Goal: Transaction & Acquisition: Purchase product/service

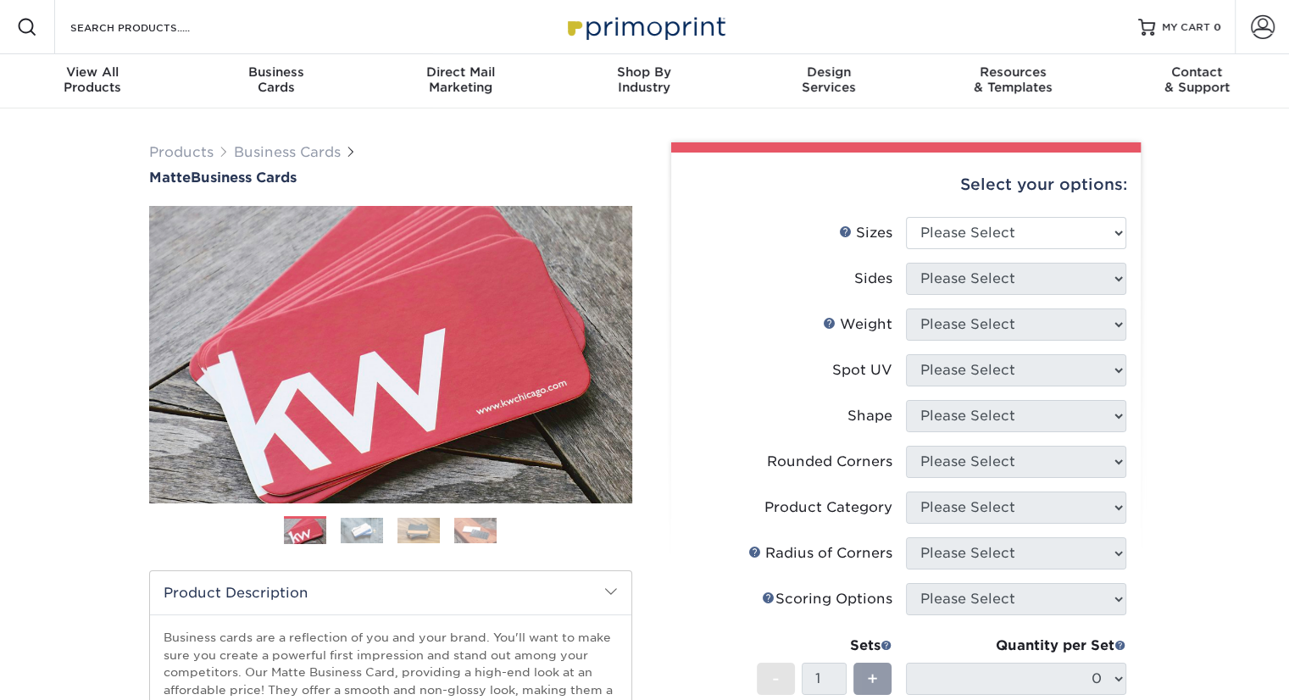
select select "2.00x3.50"
click at [906, 217] on select "Please Select 1.5" x 3.5" - Mini 1.75" x 3.5" - Mini 2" x 2" - Square 2" x 3" -…" at bounding box center [1016, 233] width 220 height 32
click at [952, 289] on select "Please Select Print Both Sides Print Front Only" at bounding box center [1016, 279] width 220 height 32
select select "32d3c223-f82c-492b-b915-ba065a00862f"
click at [906, 263] on select "Please Select Print Both Sides Print Front Only" at bounding box center [1016, 279] width 220 height 32
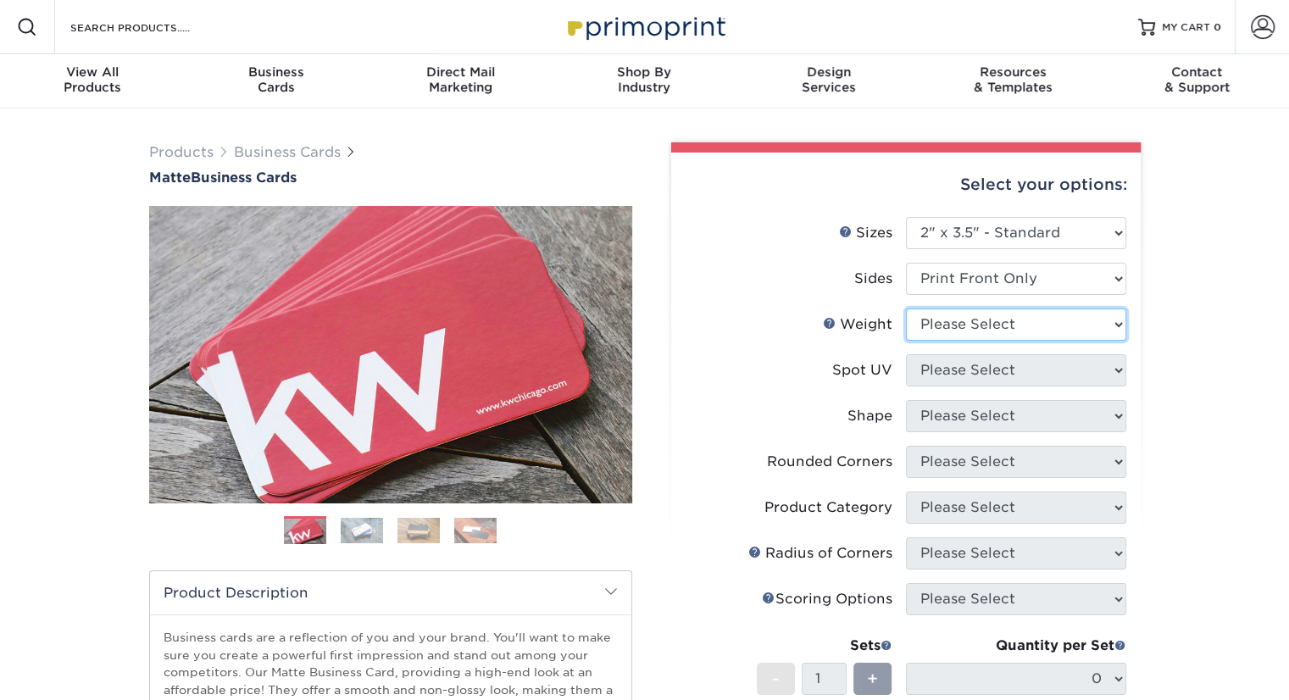
click at [955, 331] on select "Please Select 16PT 14PT" at bounding box center [1016, 324] width 220 height 32
select select "14PT"
click at [906, 308] on select "Please Select 16PT 14PT" at bounding box center [1016, 324] width 220 height 32
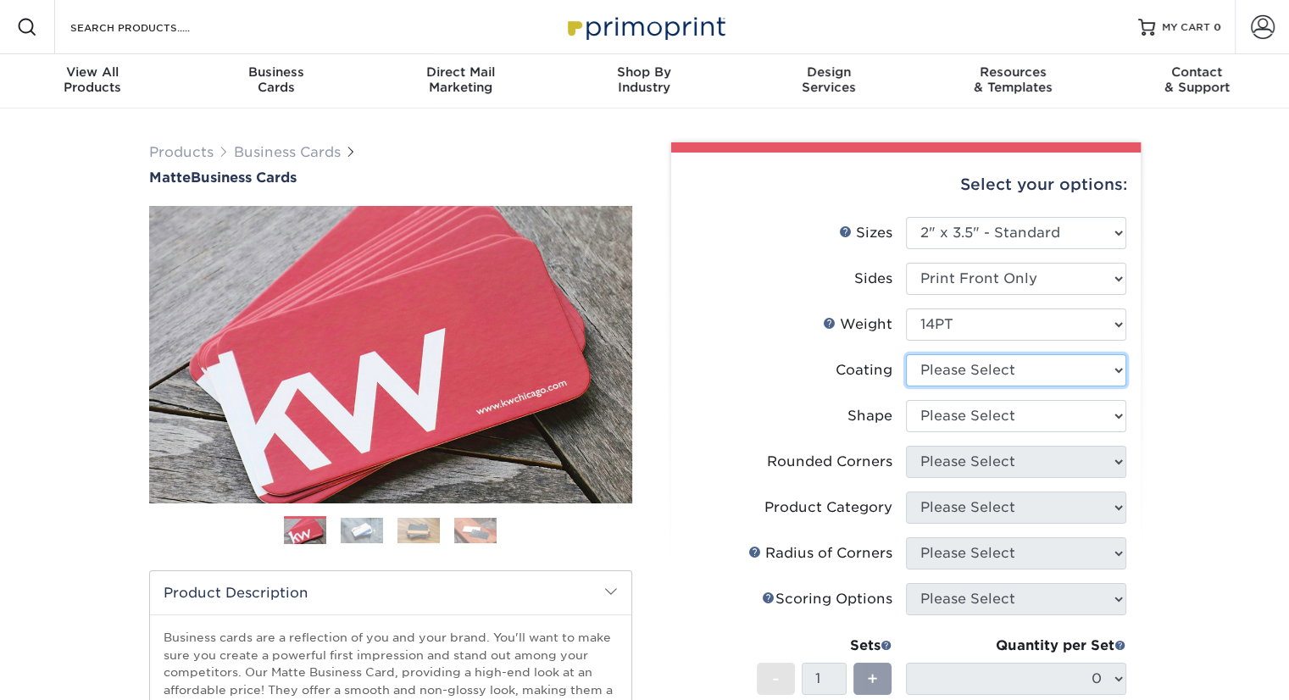
click at [962, 379] on select at bounding box center [1016, 370] width 220 height 32
select select "121bb7b5-3b4d-429f-bd8d-bbf80e953313"
click at [906, 354] on select at bounding box center [1016, 370] width 220 height 32
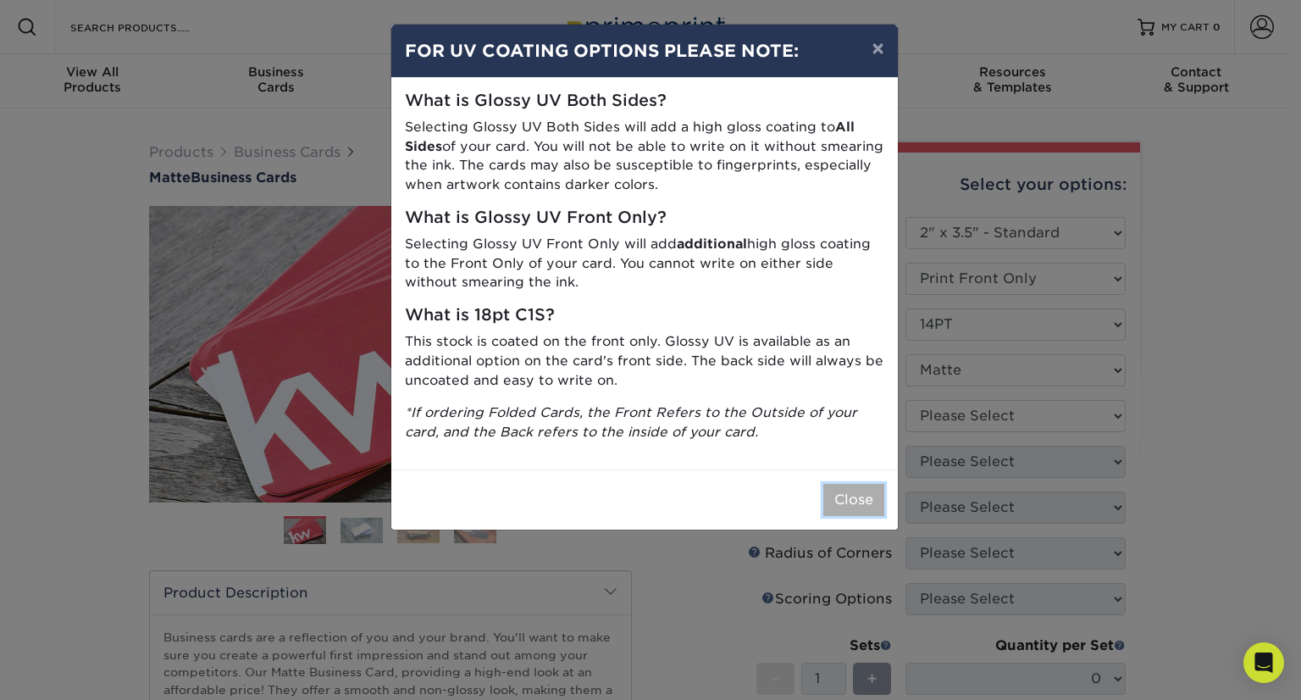
click at [851, 497] on button "Close" at bounding box center [853, 500] width 61 height 32
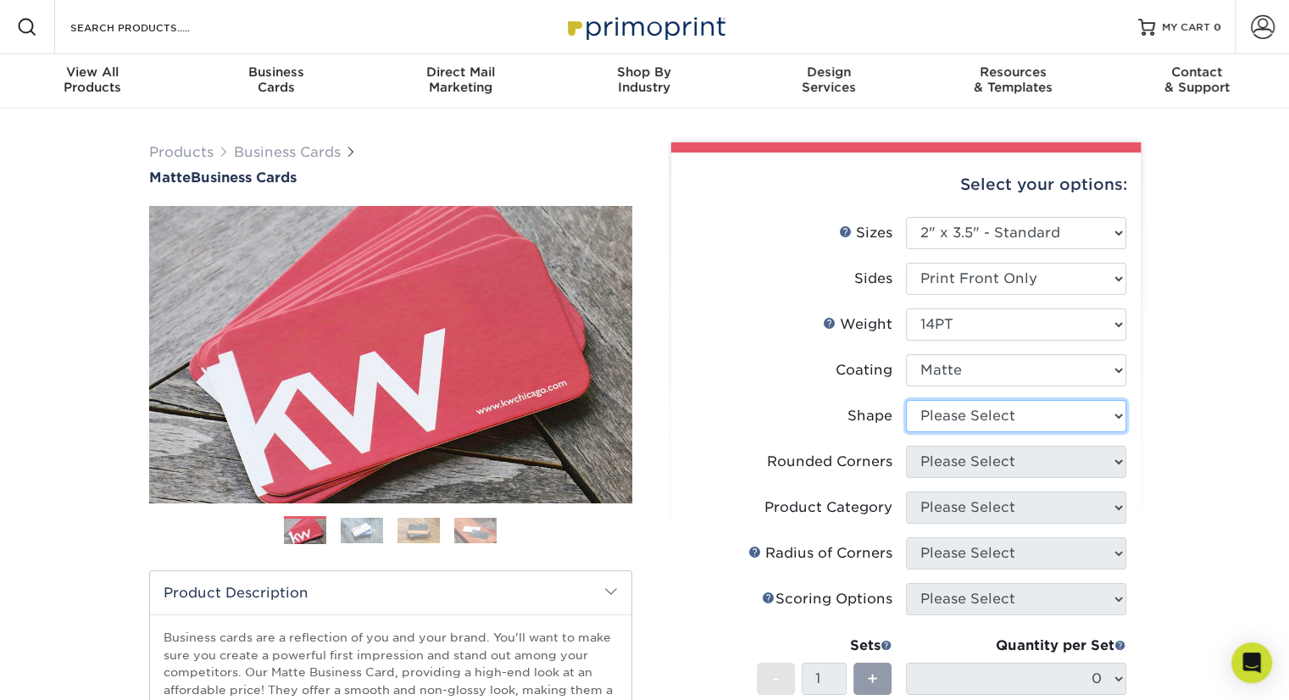
click at [935, 428] on select "Please Select Standard" at bounding box center [1016, 416] width 220 height 32
select select "standard"
click at [906, 400] on select "Please Select Standard" at bounding box center [1016, 416] width 220 height 32
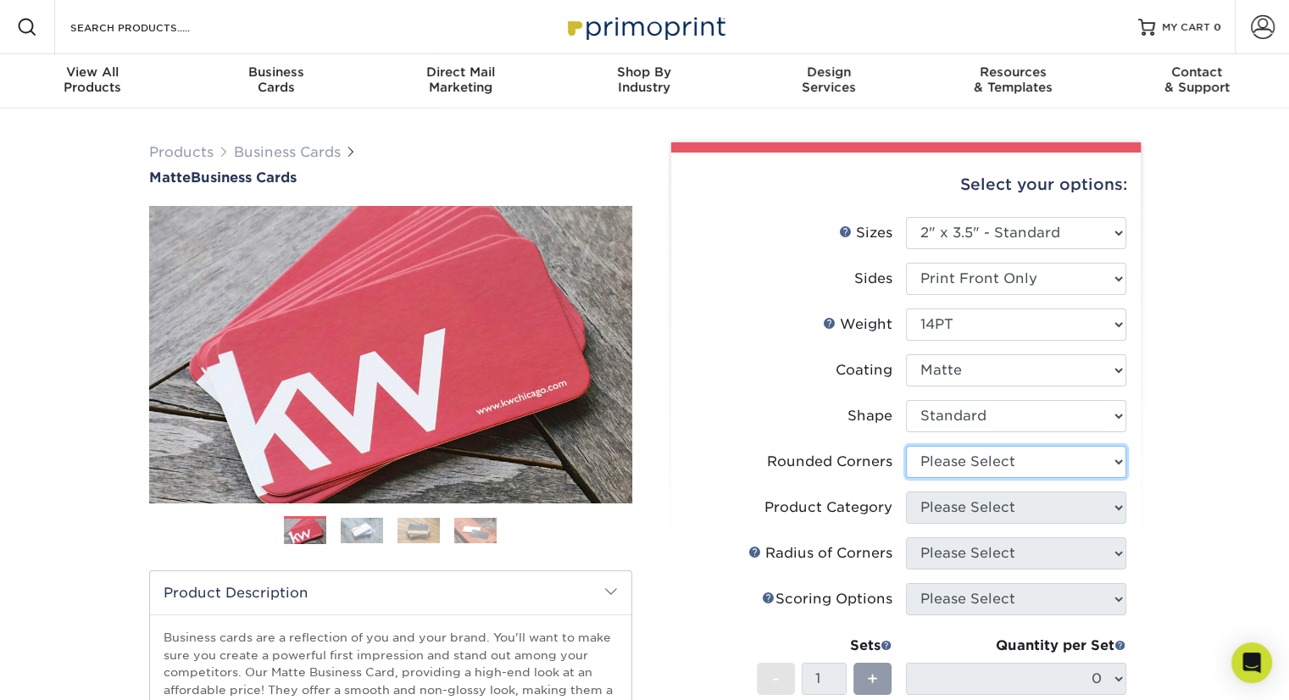
click at [959, 469] on select "Please Select Yes - Round 2 Corners Yes - Round 4 Corners No" at bounding box center [1016, 462] width 220 height 32
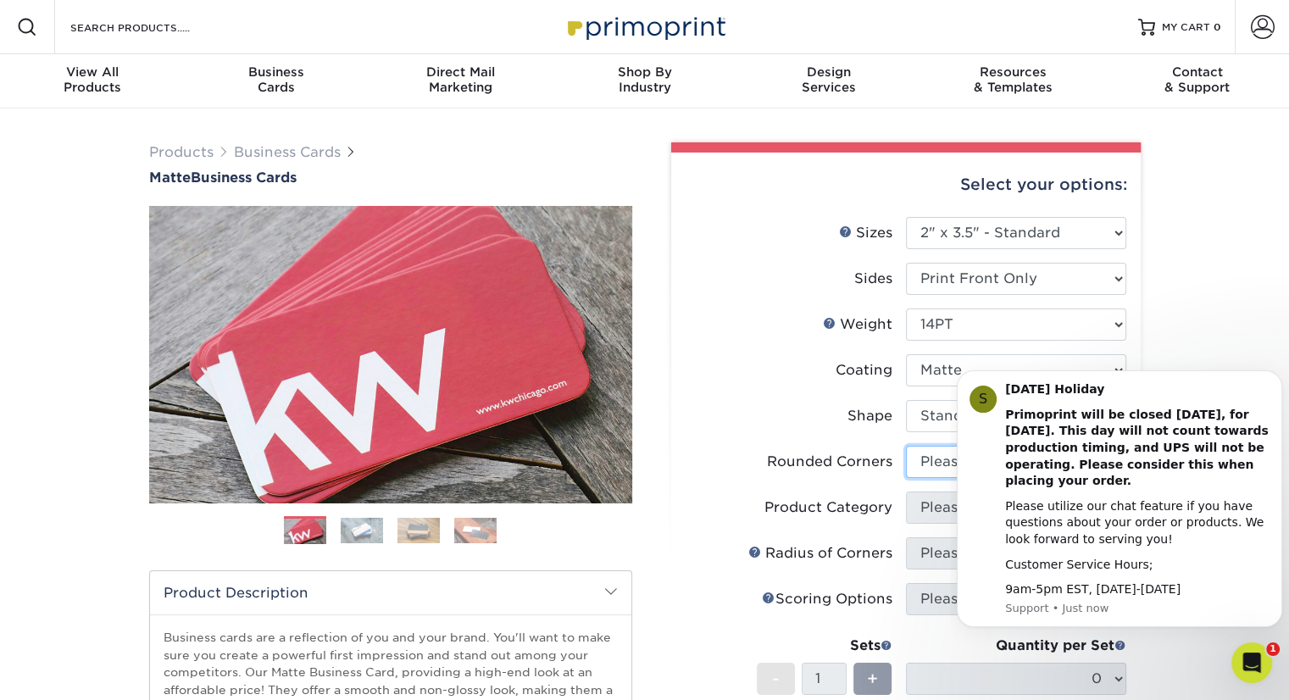
select select "7672df9e-0e0a-464d-8e1f-920c575e4da3"
click at [906, 446] on select "Please Select Yes - Round 2 Corners Yes - Round 4 Corners No" at bounding box center [1016, 462] width 220 height 32
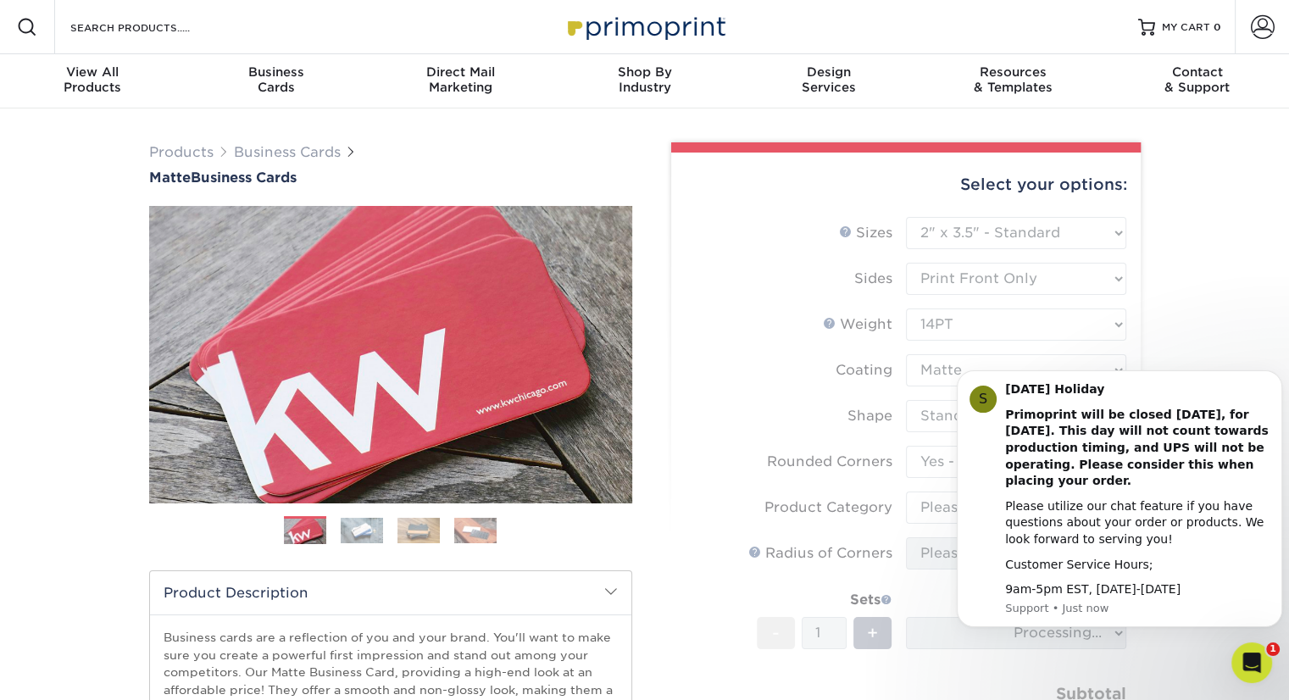
click at [822, 407] on form "Sizes Help Sizes Please Select 1.5" x 3.5" - Mini 1.75" x 3.5" - Mini 2" x 2" -…" at bounding box center [906, 498] width 442 height 563
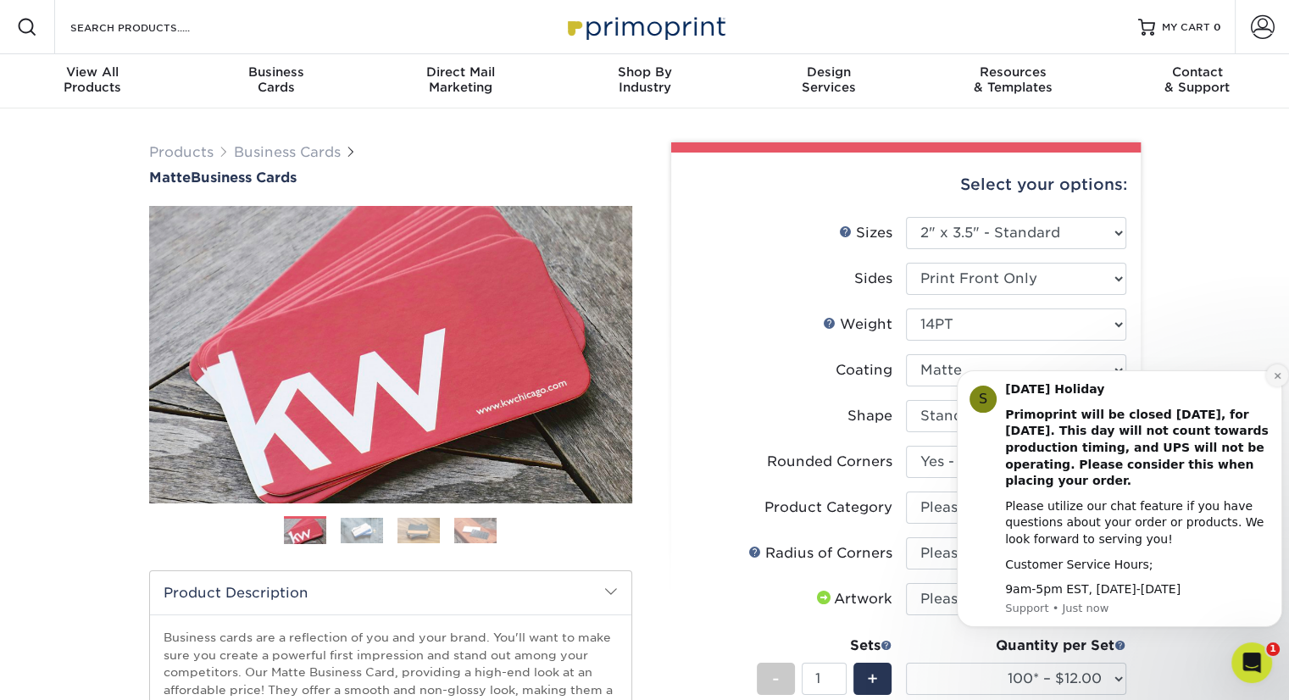
click at [1268, 379] on button "Dismiss notification" at bounding box center [1277, 375] width 22 height 22
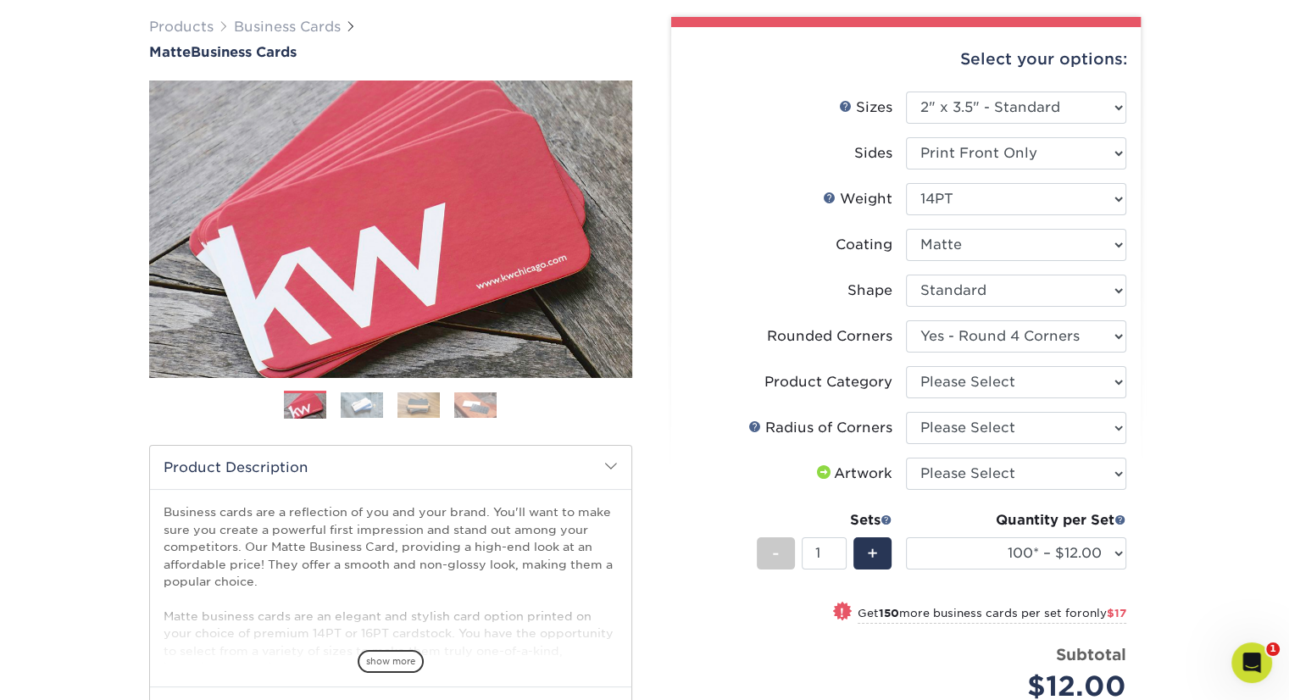
scroll to position [169, 0]
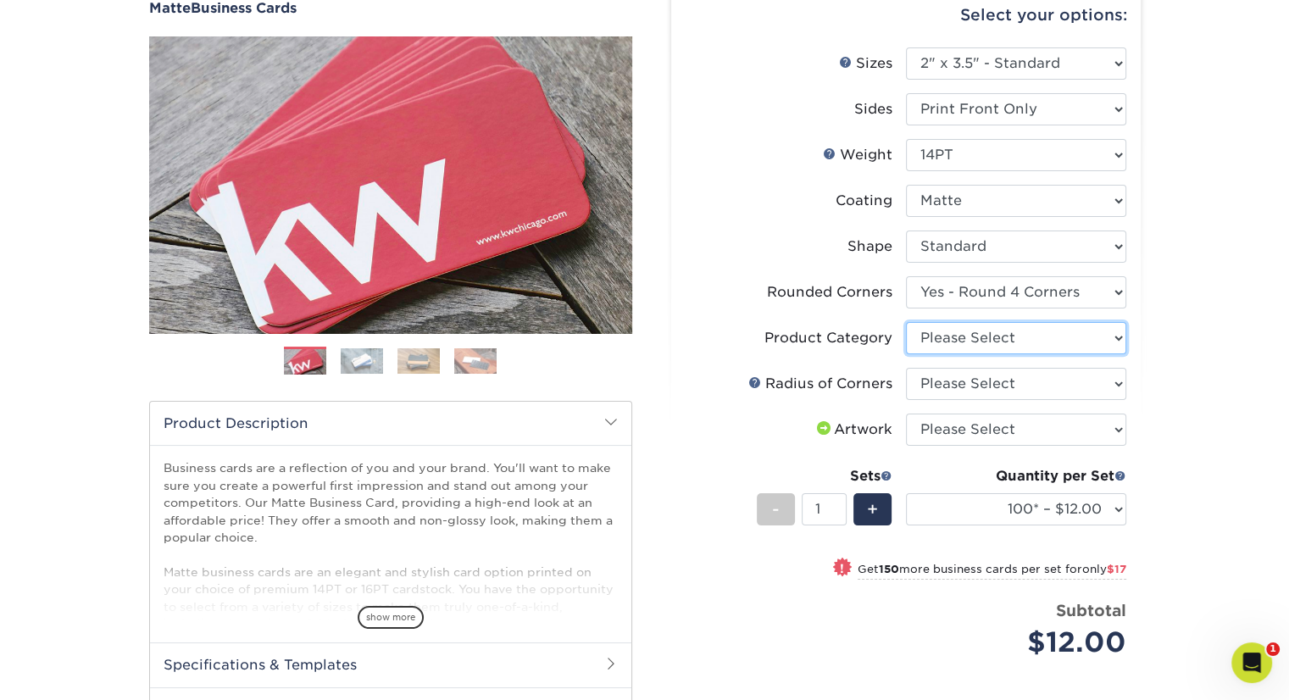
click at [951, 343] on select "Please Select Business Cards" at bounding box center [1016, 338] width 220 height 32
select select "3b5148f1-0588-4f88-a218-97bcfdce65c1"
click at [906, 322] on select "Please Select Business Cards" at bounding box center [1016, 338] width 220 height 32
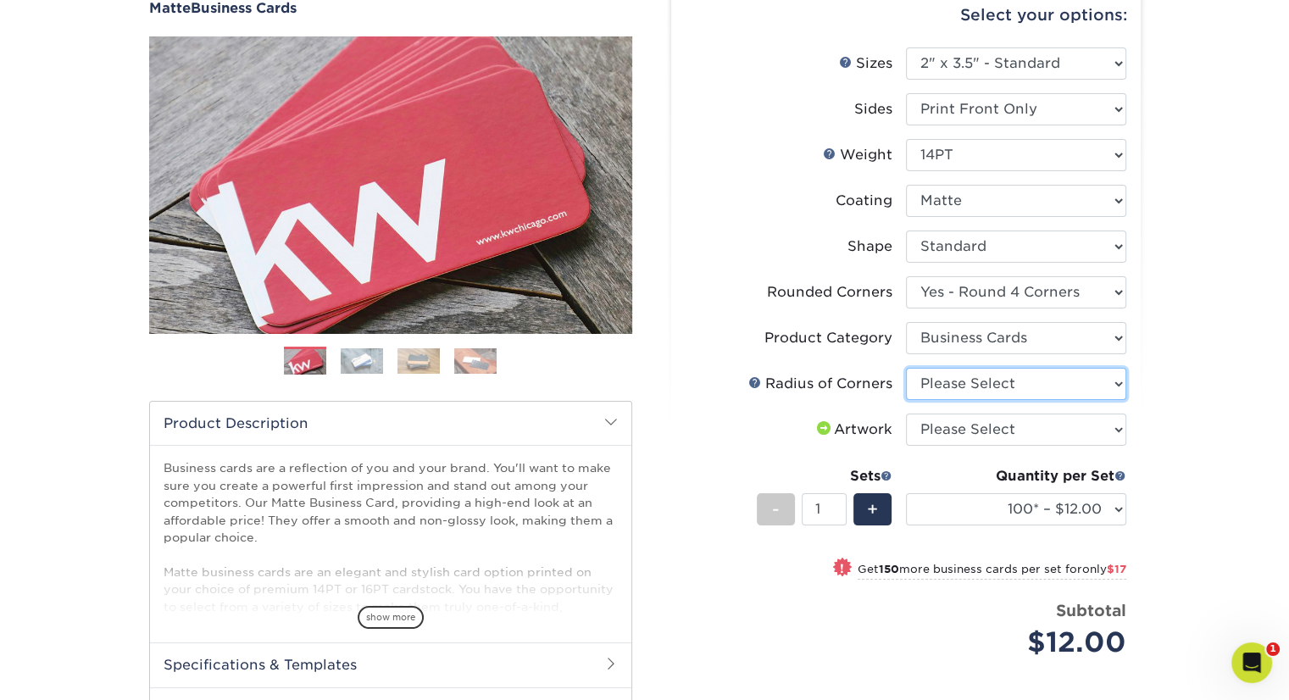
click at [974, 386] on select "Please Select Rounded 1/8" Rounded 1/4"" at bounding box center [1016, 384] width 220 height 32
select select "479fbfe7-6a0c-4895-8c9a-81739b7486c9"
click at [906, 368] on select "Please Select Rounded 1/8" Rounded 1/4"" at bounding box center [1016, 384] width 220 height 32
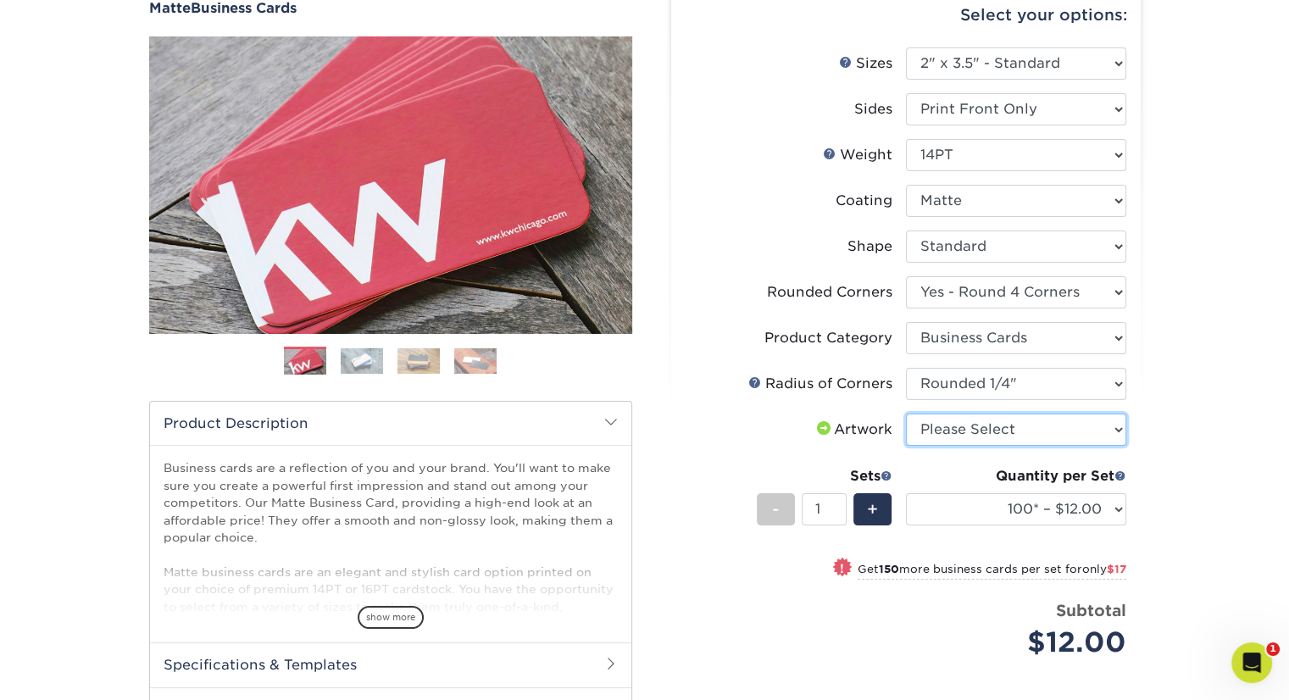
click at [929, 430] on select "Please Select I will upload files I need a design - $100" at bounding box center [1016, 429] width 220 height 32
select select "upload"
click at [906, 413] on select "Please Select I will upload files I need a design - $100" at bounding box center [1016, 429] width 220 height 32
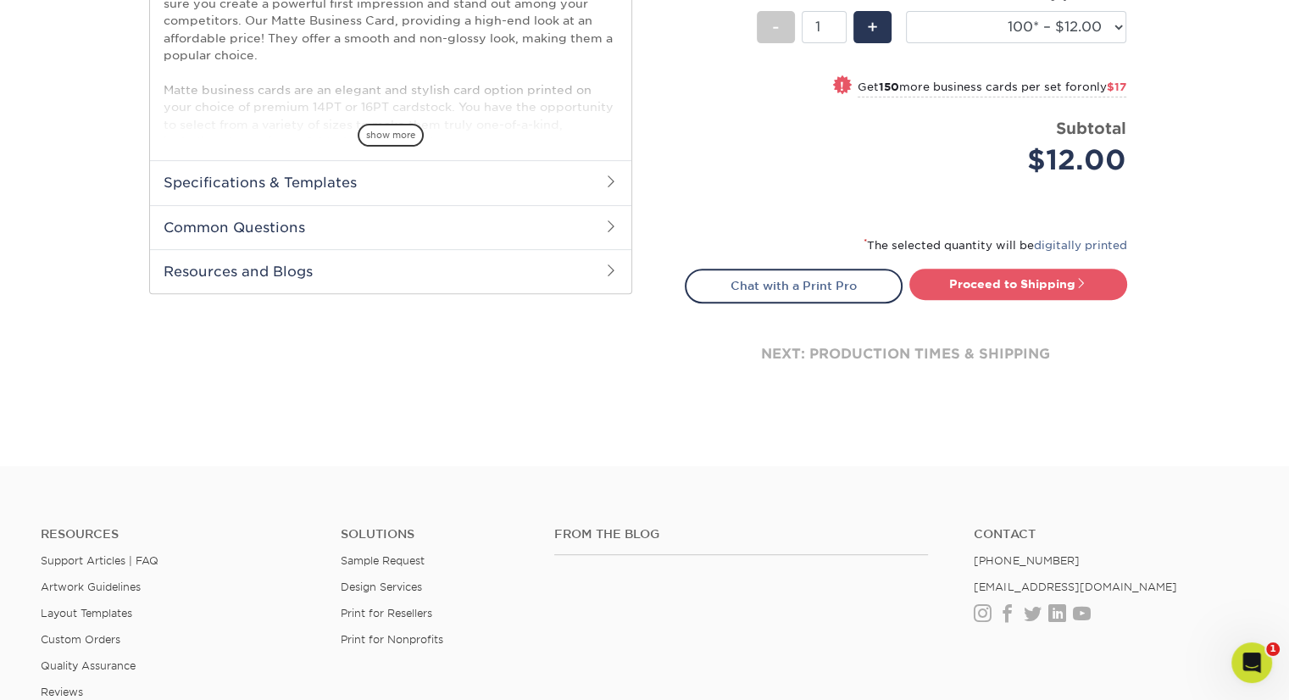
scroll to position [678, 0]
